Goal: Register for event/course

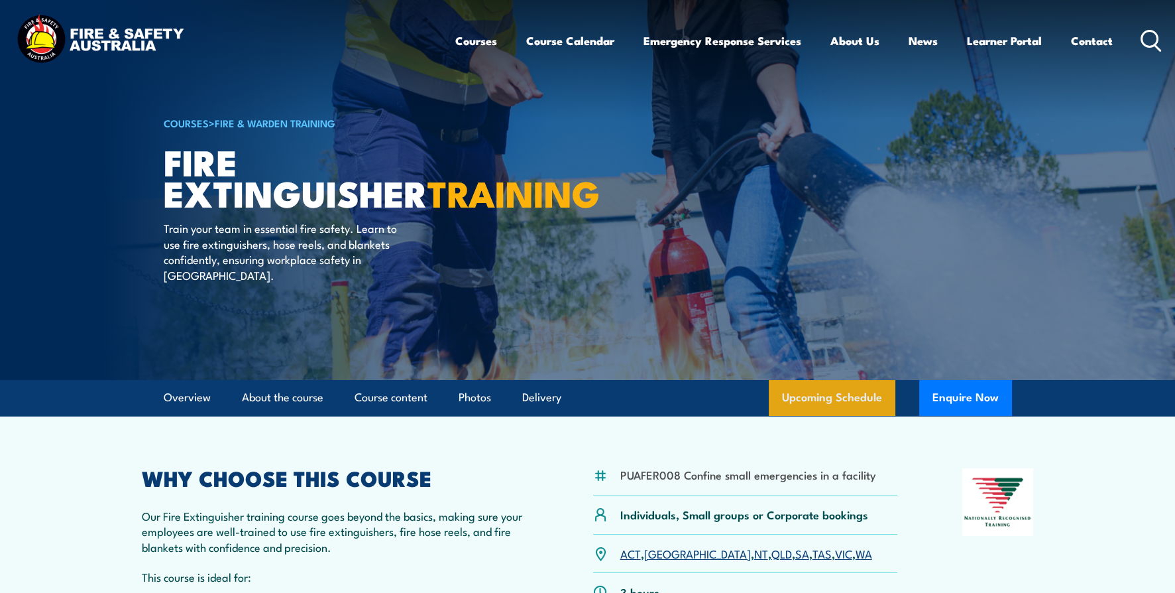
click at [848, 401] on link "Upcoming Schedule" at bounding box center [832, 398] width 127 height 36
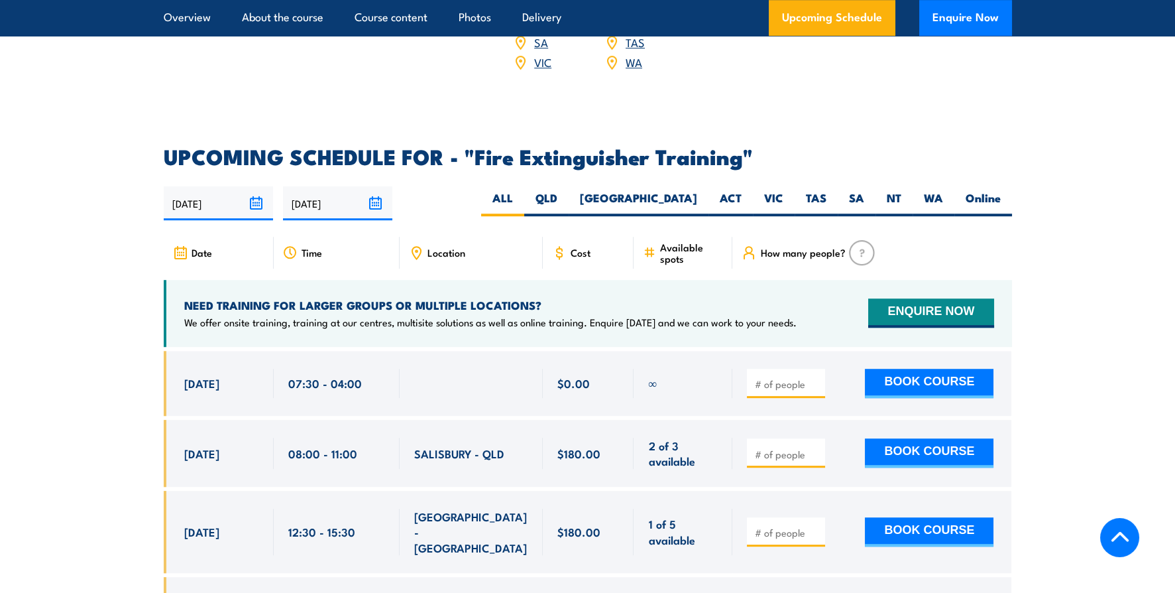
scroll to position [2091, 0]
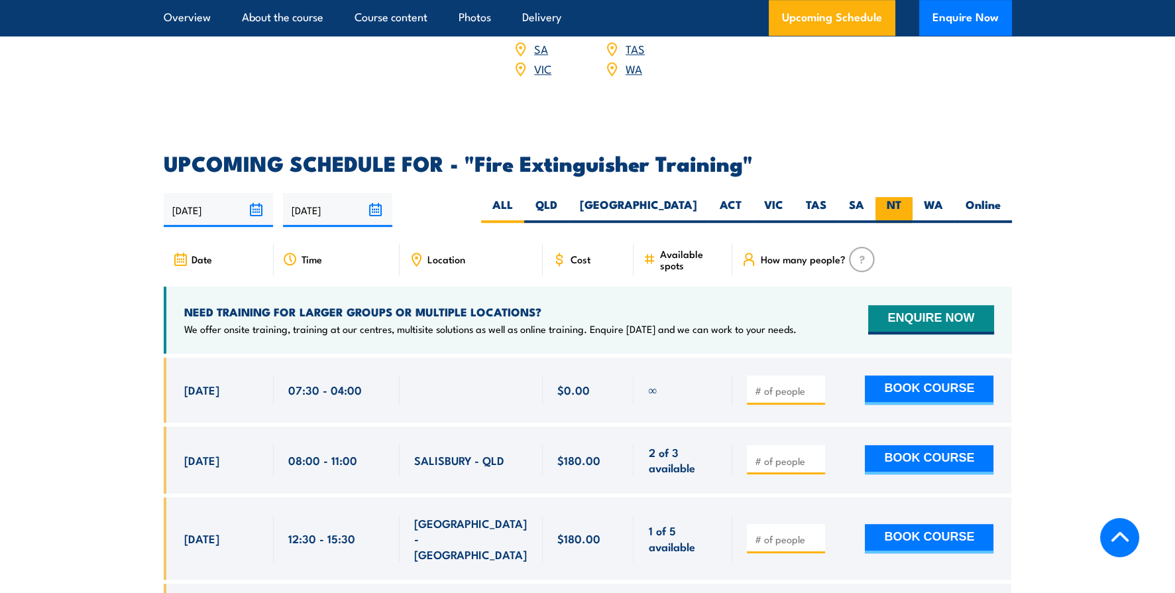
click at [885, 197] on label "NT" at bounding box center [894, 210] width 37 height 26
click at [901, 197] on input "NT" at bounding box center [905, 201] width 9 height 9
radio input "true"
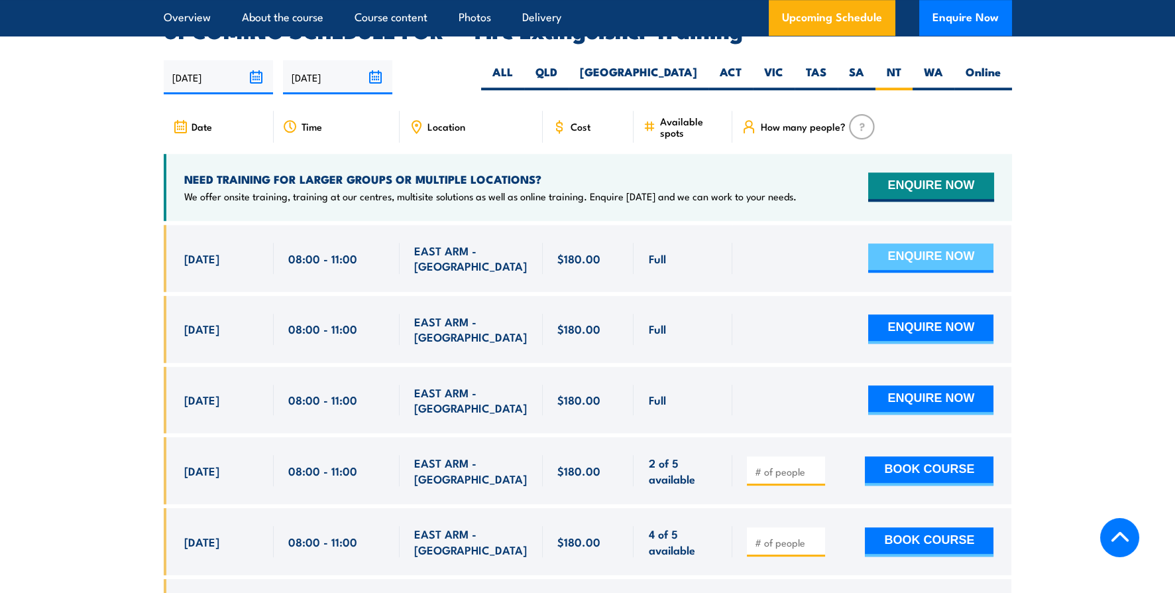
click at [919, 243] on button "ENQUIRE NOW" at bounding box center [930, 257] width 125 height 29
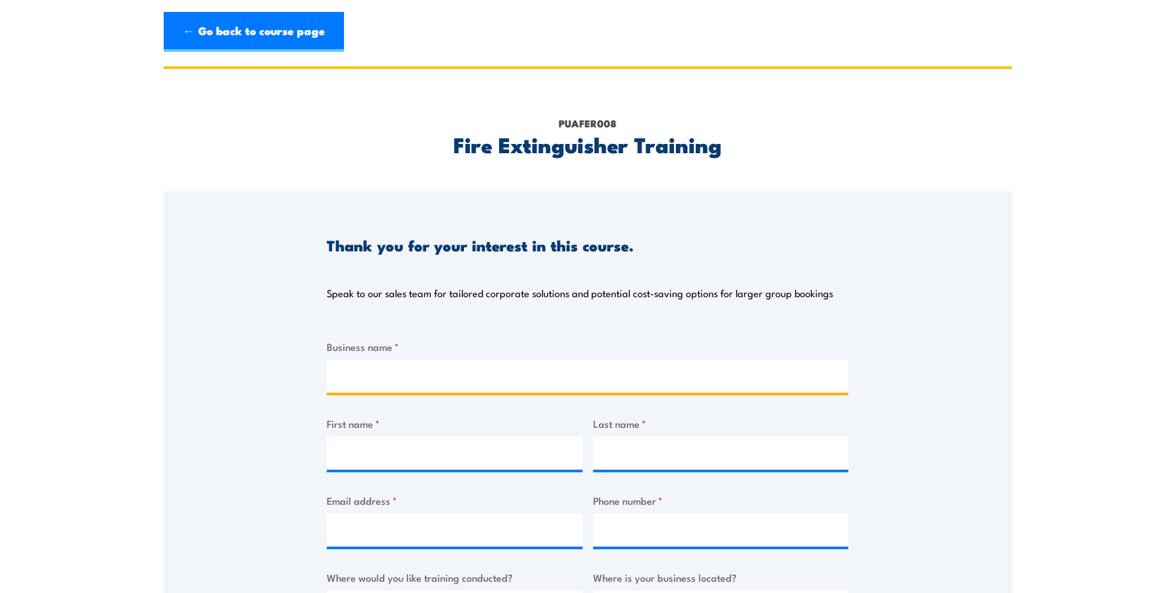
click at [379, 367] on input "Business name *" at bounding box center [588, 375] width 522 height 33
type input "NORTHERN AUSTRALIA CIVIL PTY LTD"
type input "ROBYN"
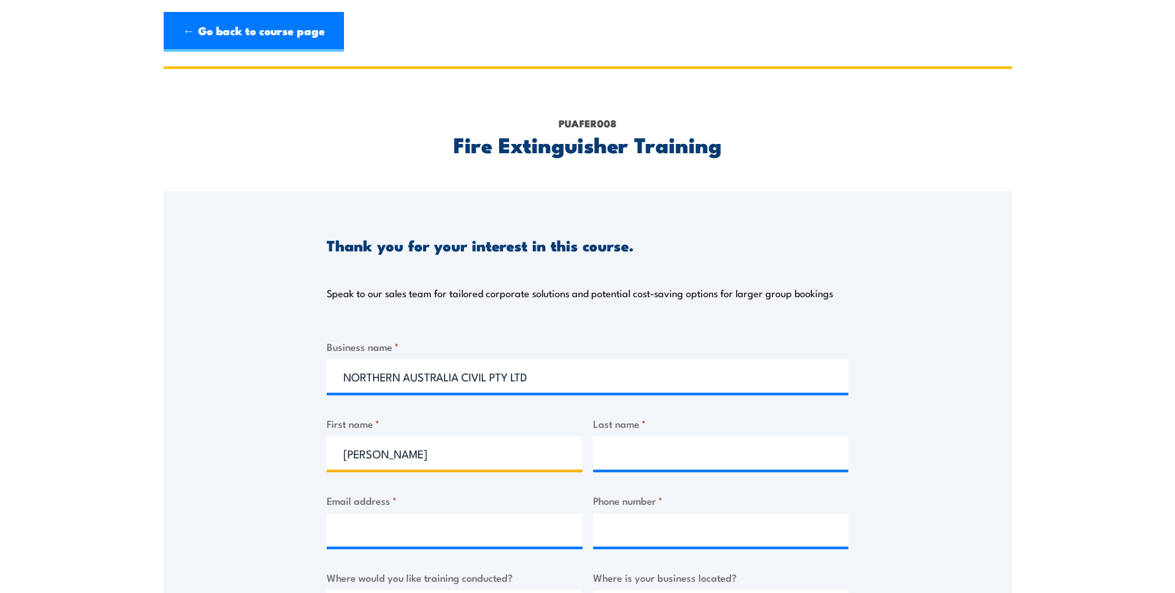
type input "STANLEY"
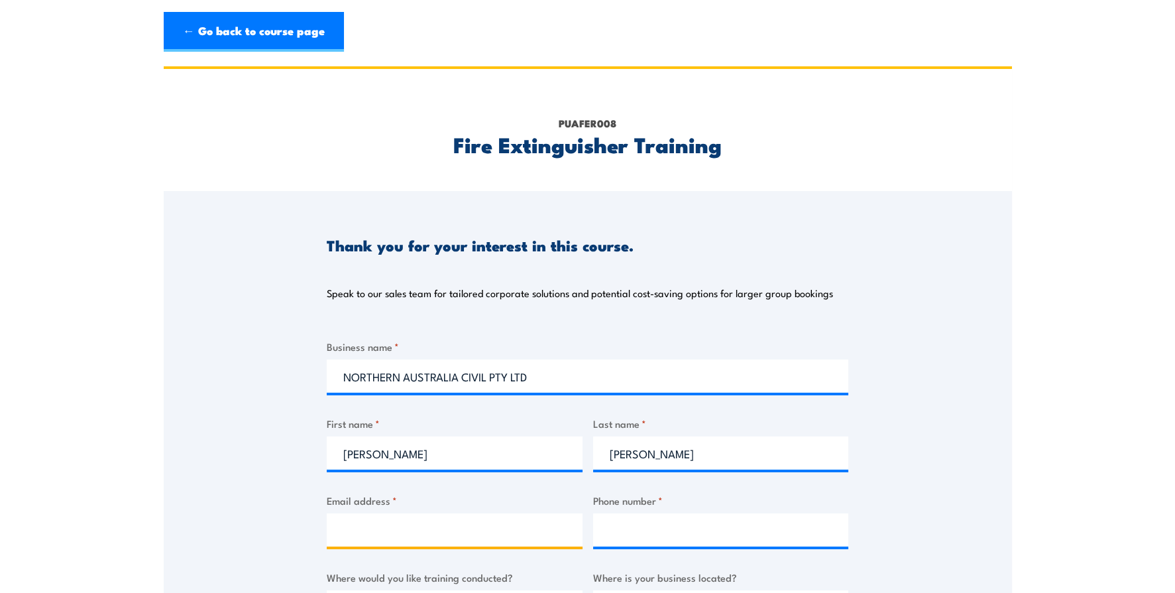
type input "admin@nacivil.com.au"
type input "0417099256"
select select "NT"
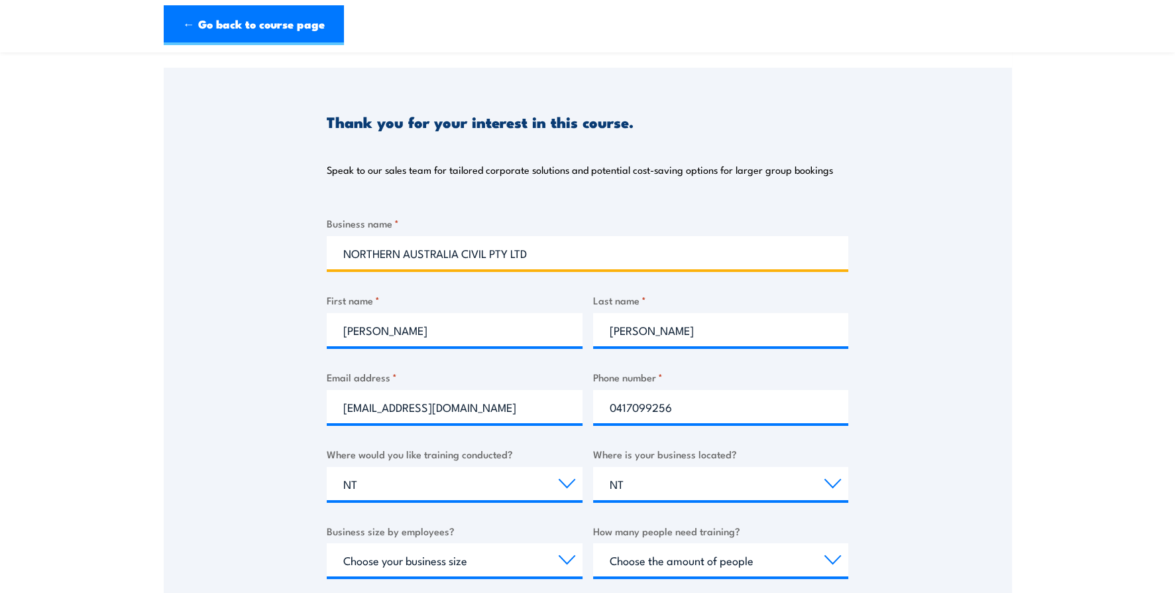
scroll to position [199, 0]
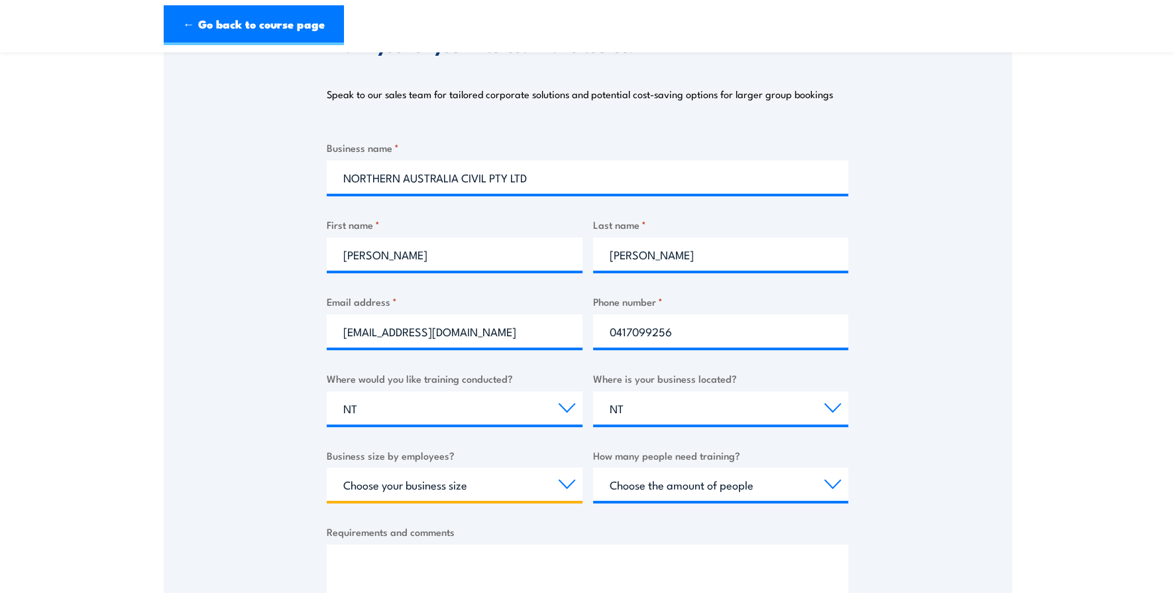
click at [569, 486] on select "Choose your business size 1 to 19 20 to 199 200+" at bounding box center [455, 483] width 256 height 33
select select "20 to 199"
click at [327, 467] on select "Choose your business size 1 to 19 20 to 199 200+" at bounding box center [455, 483] width 256 height 33
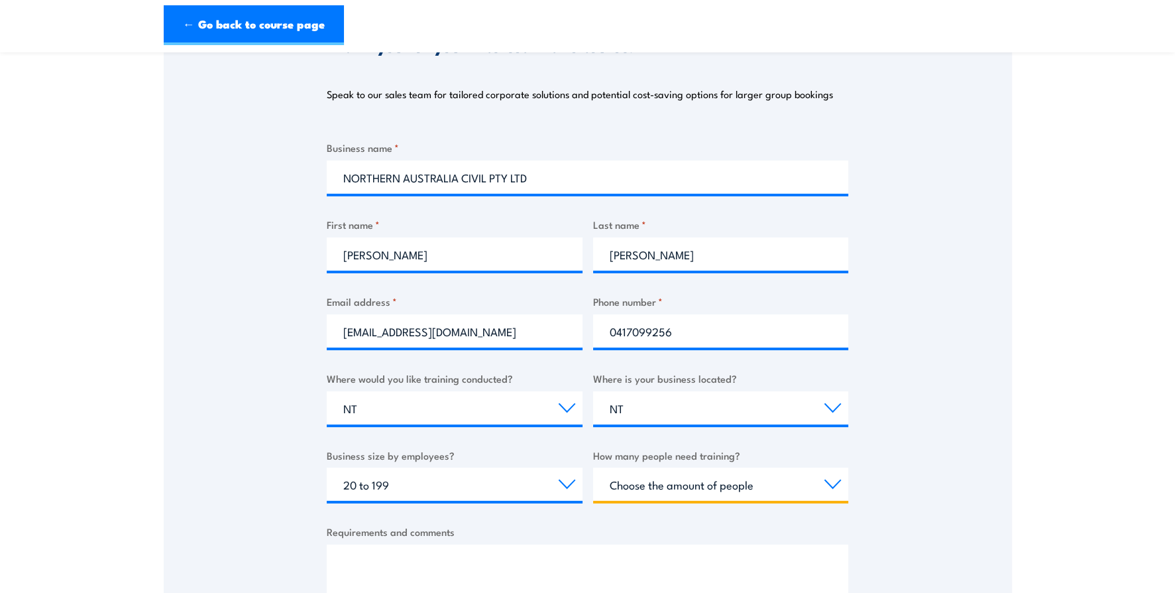
click at [780, 484] on select "Choose the amount of people 1 to 4 5 to 19 20+" at bounding box center [721, 483] width 256 height 33
select select "1 to 4"
click at [593, 467] on select "Choose the amount of people 1 to 4 5 to 19 20+" at bounding box center [721, 483] width 256 height 33
click at [919, 494] on div "Thank you for your interest in this course. Speak to our sales team for tailore…" at bounding box center [588, 323] width 848 height 662
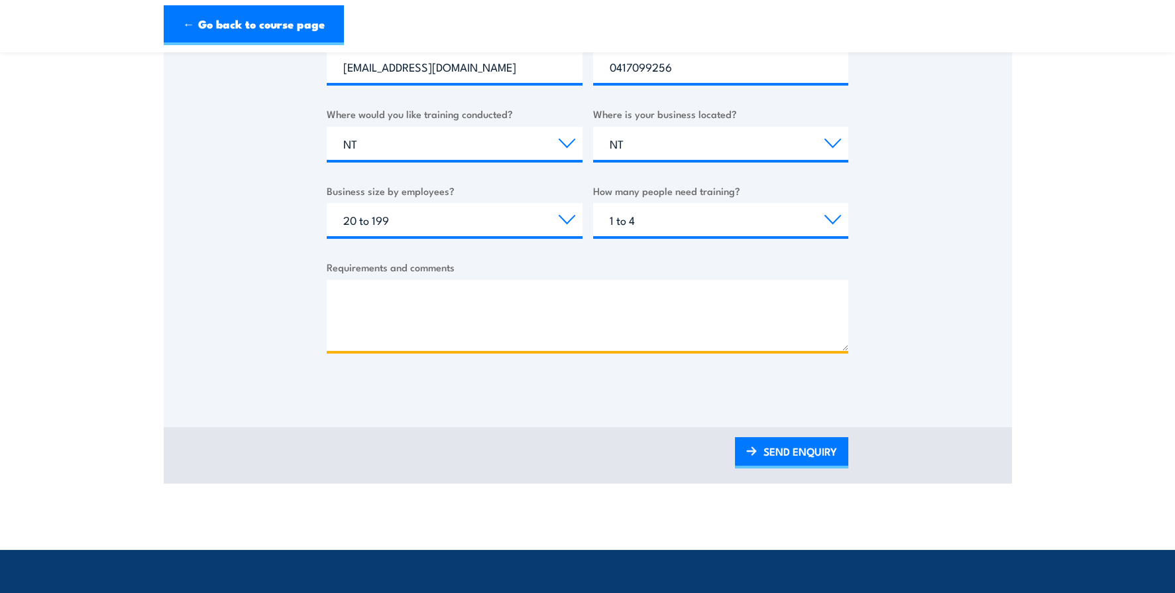
click at [357, 309] on textarea "Requirements and comments" at bounding box center [588, 315] width 522 height 71
click at [351, 334] on textarea "Requirements and comments" at bounding box center [588, 315] width 522 height 71
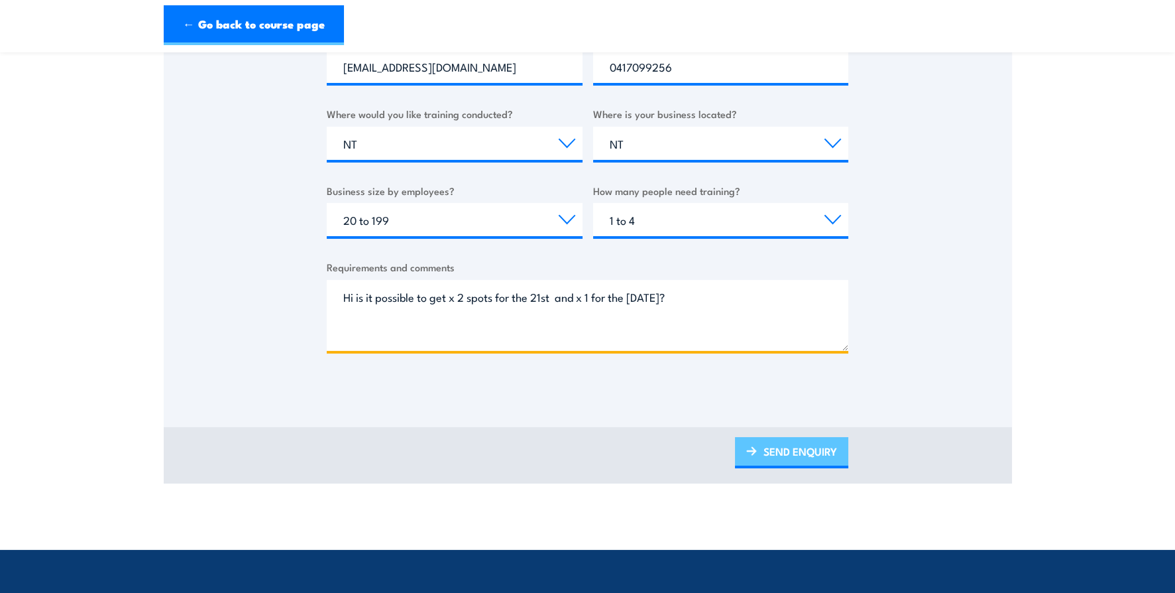
type textarea "Hi is it possible to get x 2 spots for the 21st and x 1 for the 26th August?"
click at [783, 451] on link "SEND ENQUIRY" at bounding box center [791, 452] width 113 height 31
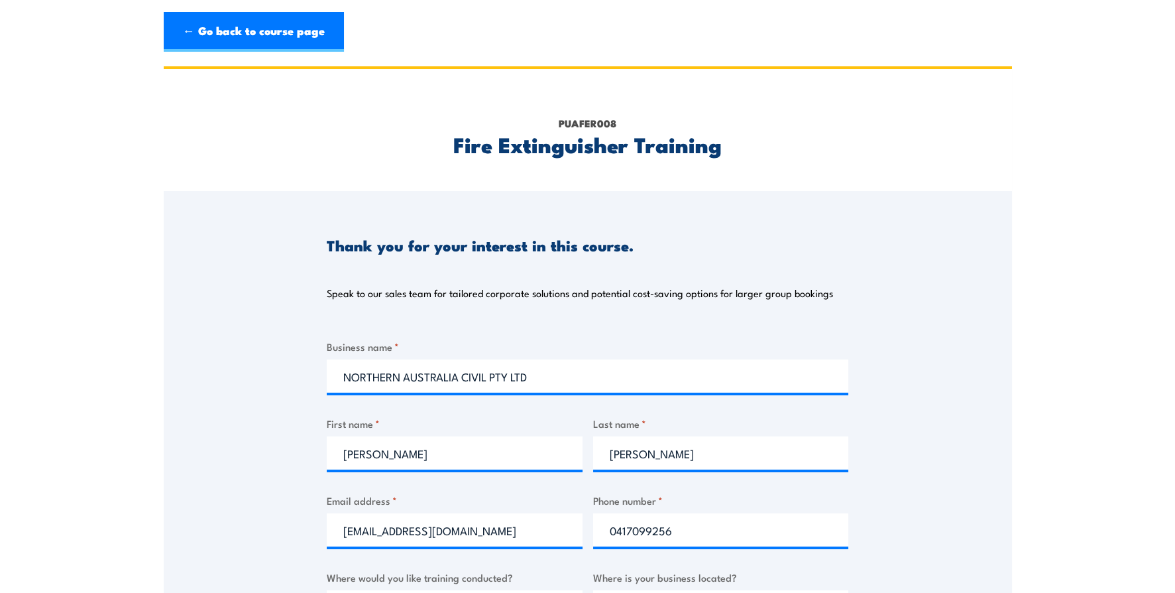
scroll to position [0, 0]
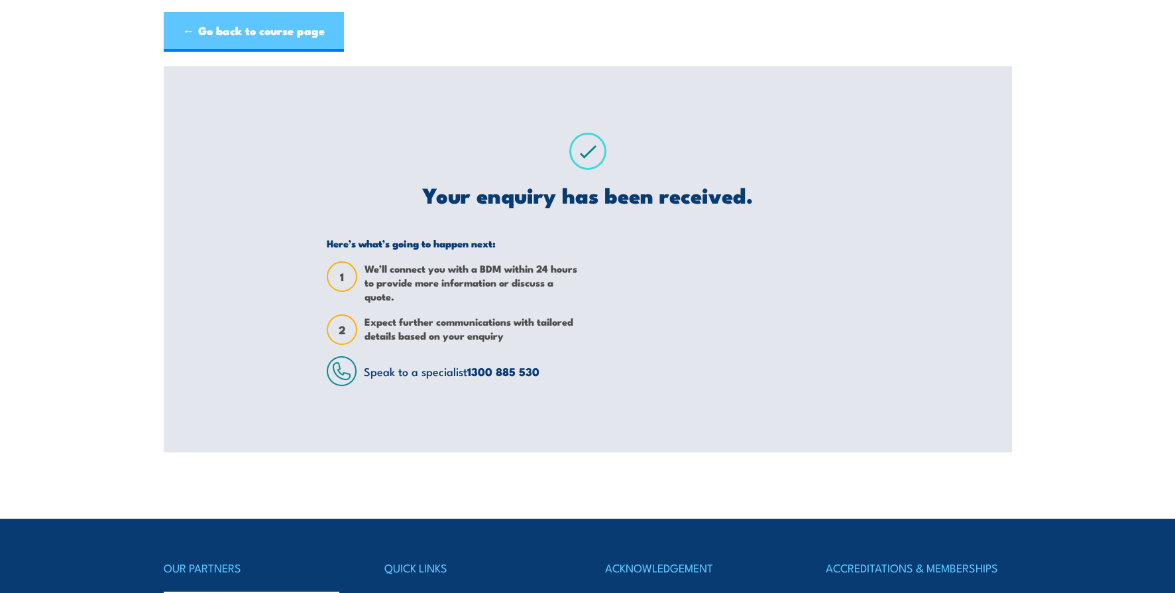
click at [220, 27] on link "← Go back to course page" at bounding box center [254, 32] width 180 height 40
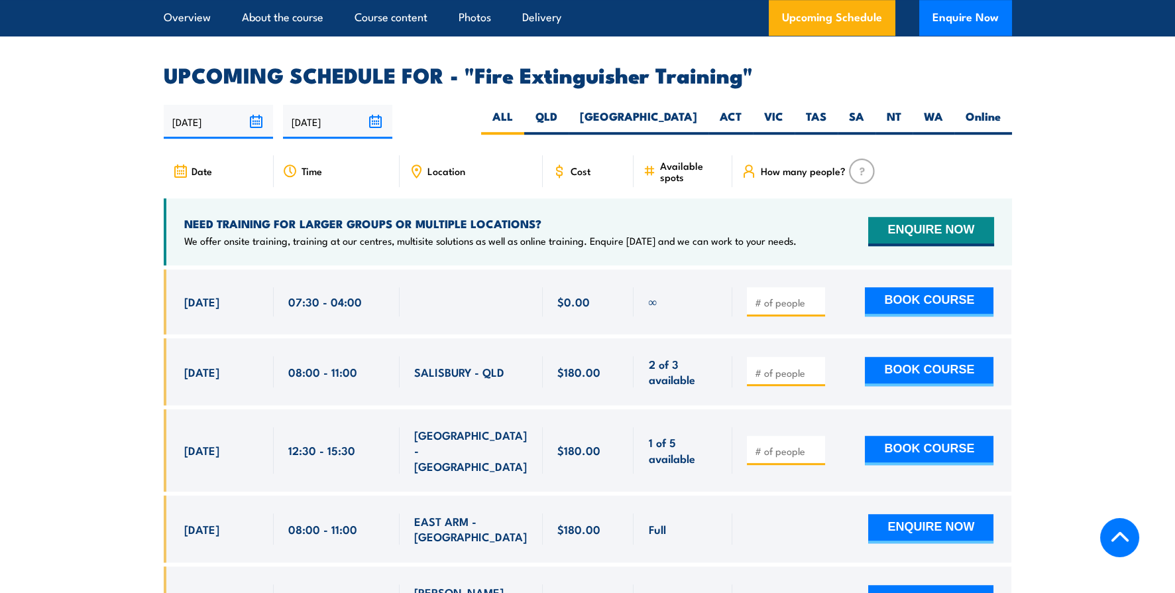
scroll to position [2158, 0]
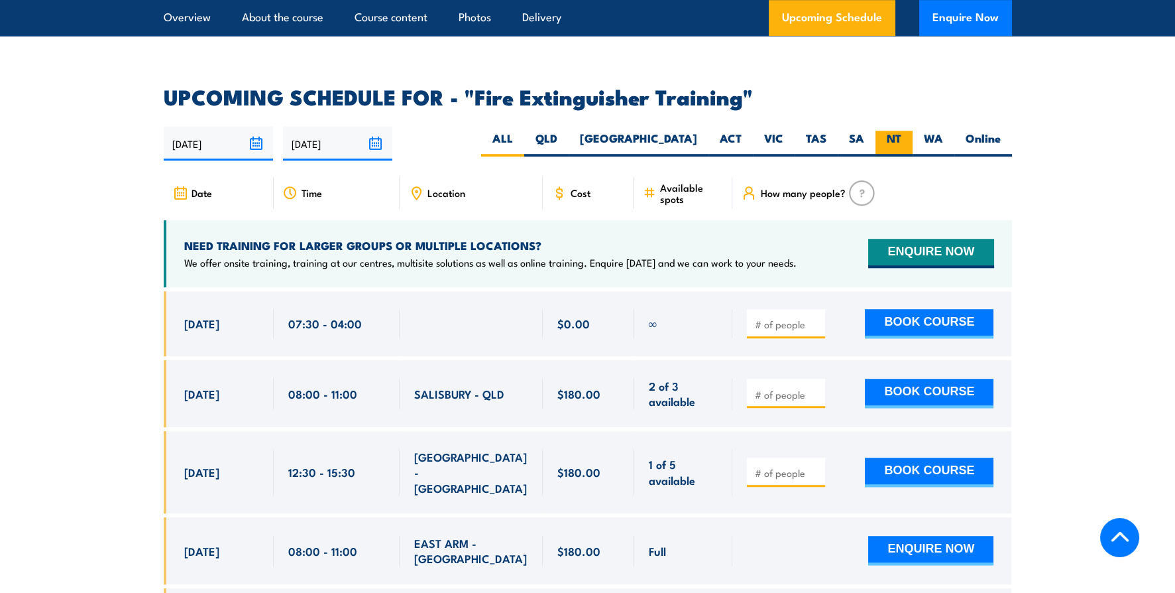
click at [882, 131] on label "NT" at bounding box center [894, 144] width 37 height 26
click at [901, 131] on input "NT" at bounding box center [905, 135] width 9 height 9
radio input "true"
